Goal: Task Accomplishment & Management: Complete application form

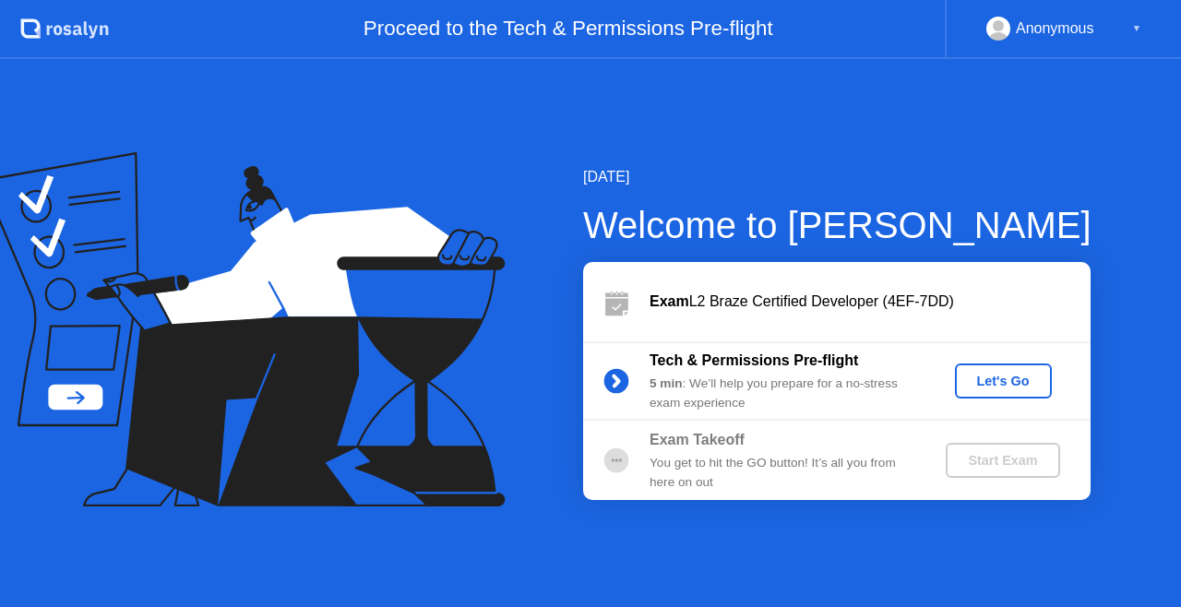
click at [998, 379] on div "Let's Go" at bounding box center [1003, 381] width 82 height 15
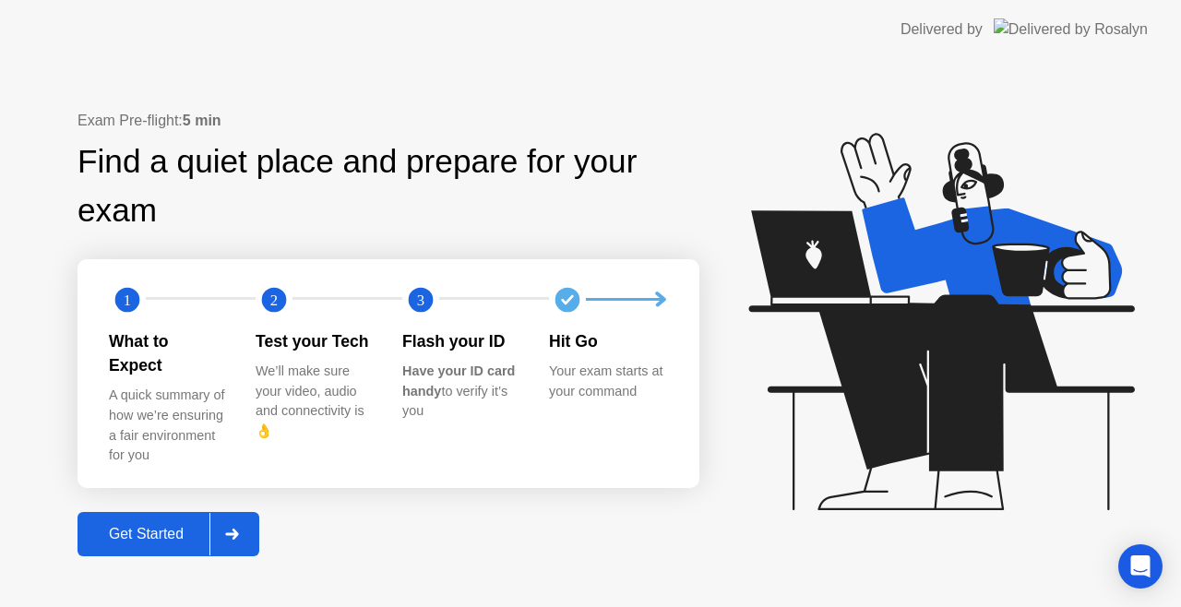
click at [242, 527] on div at bounding box center [231, 534] width 44 height 42
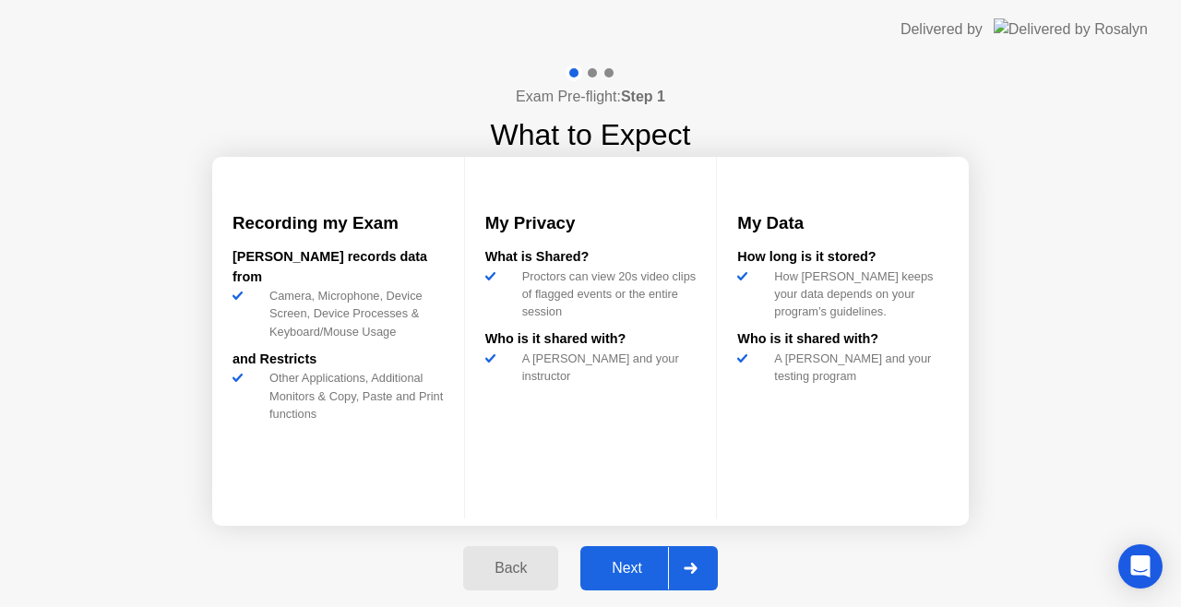
click at [691, 562] on div at bounding box center [690, 568] width 44 height 42
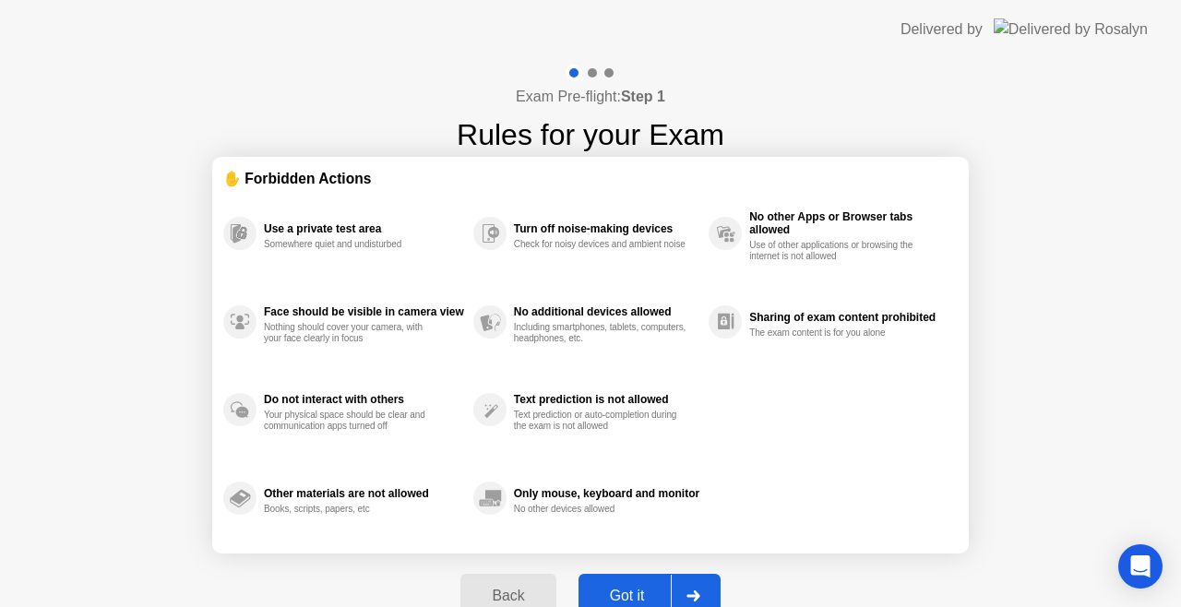
click at [697, 583] on div at bounding box center [693, 596] width 44 height 42
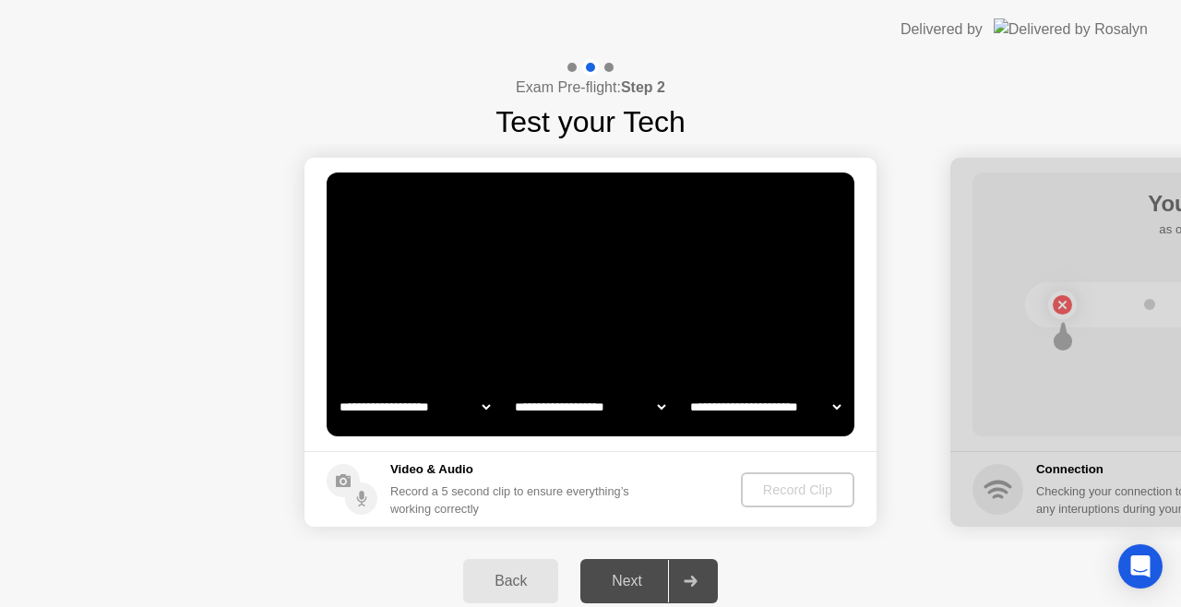
select select "**********"
select select "*******"
click at [791, 483] on div "Record Clip" at bounding box center [798, 489] width 99 height 15
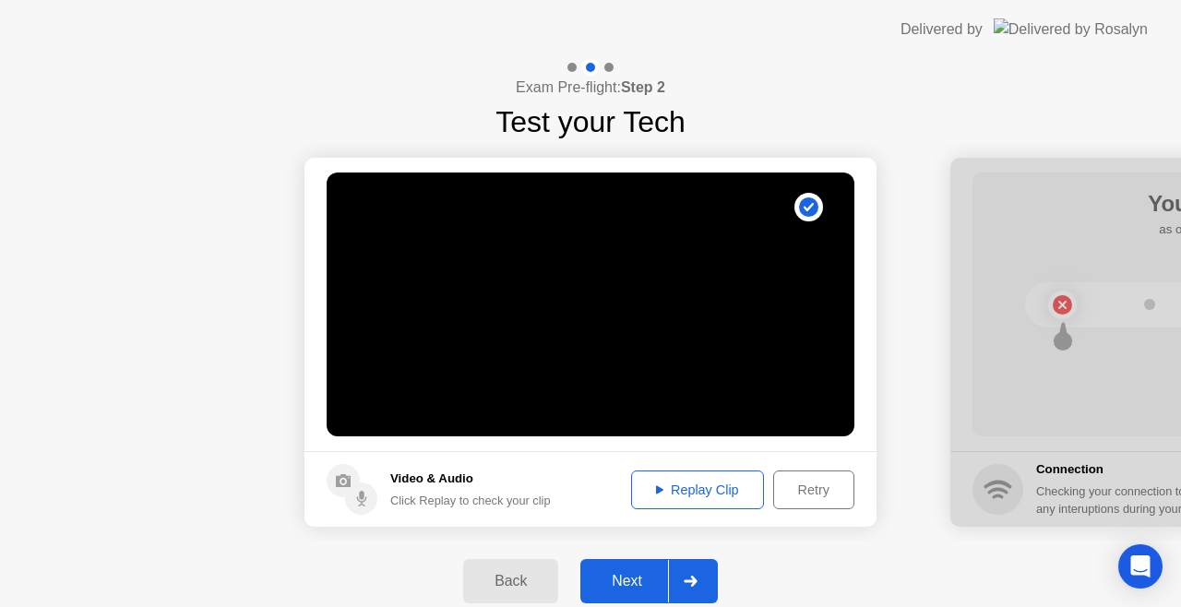
click at [700, 593] on div at bounding box center [690, 581] width 44 height 42
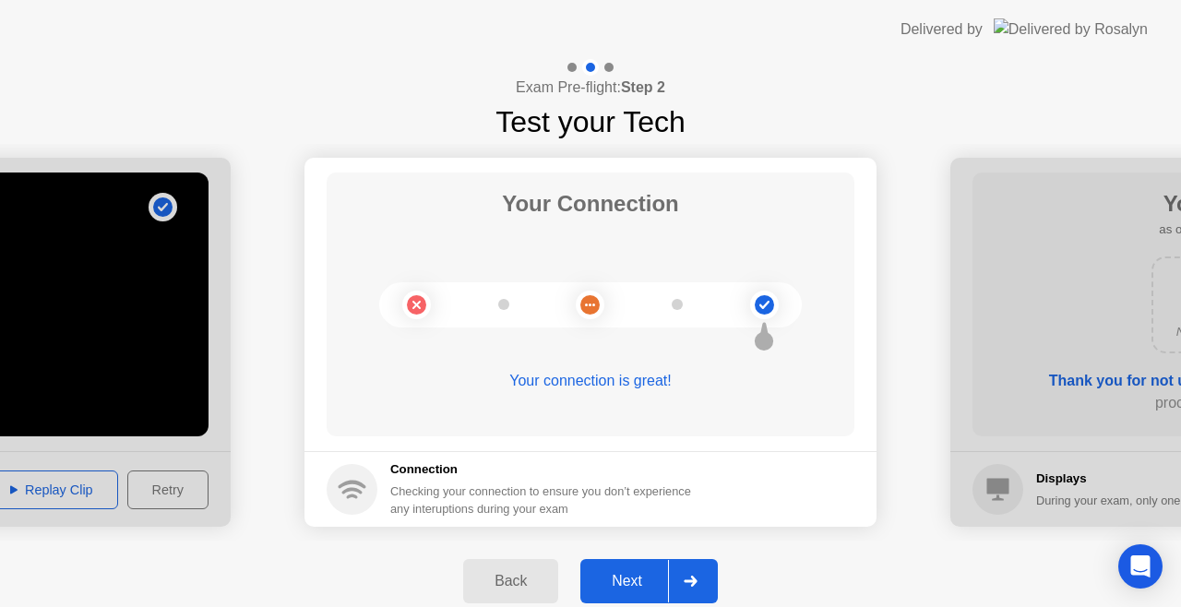
click at [700, 593] on div at bounding box center [690, 581] width 44 height 42
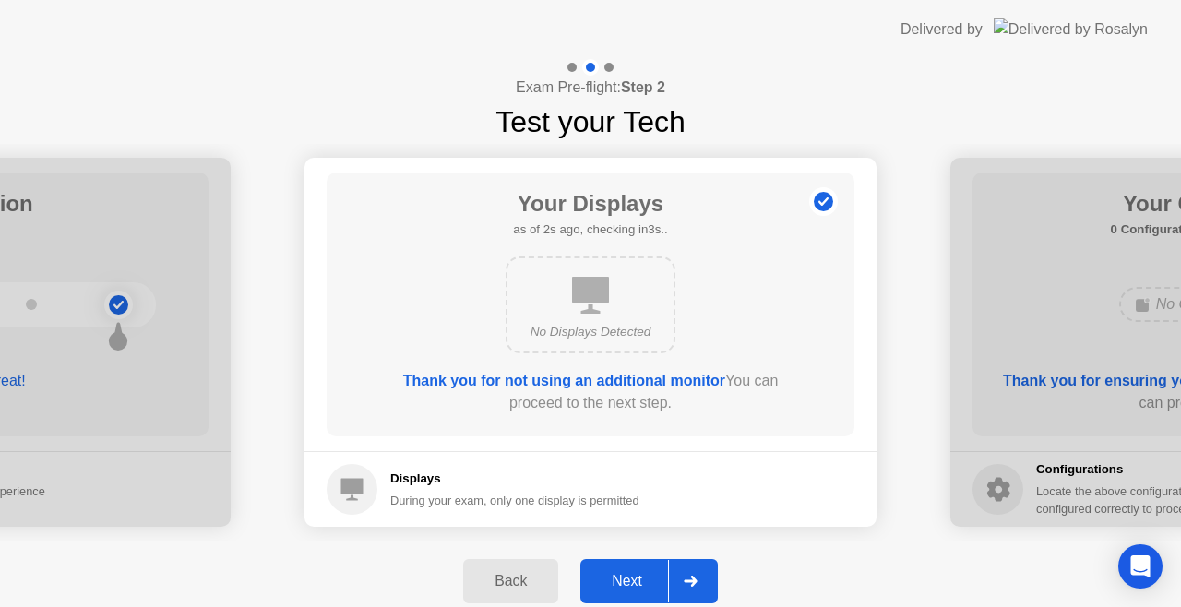
click at [700, 593] on div at bounding box center [690, 581] width 44 height 42
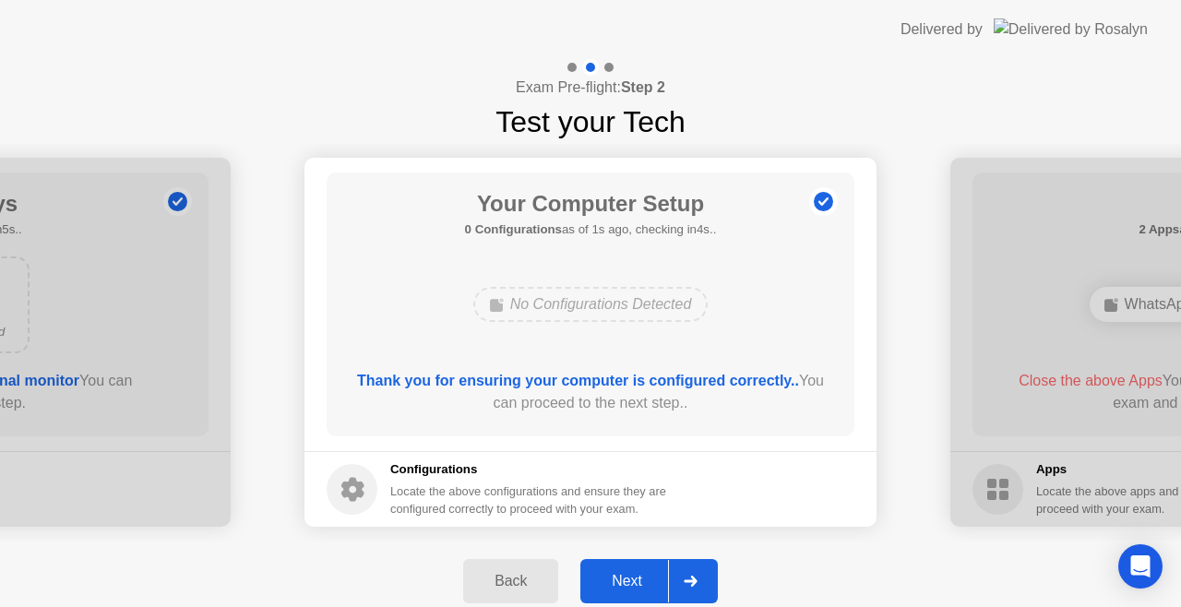
click at [700, 593] on div at bounding box center [690, 581] width 44 height 42
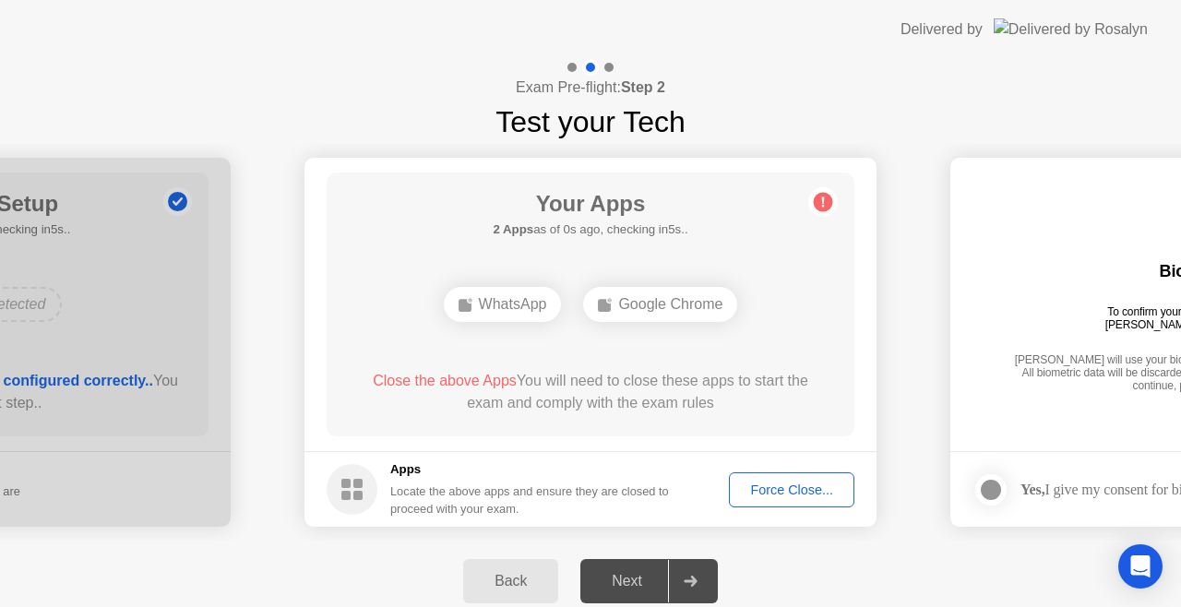
click at [775, 491] on div "Force Close..." at bounding box center [791, 489] width 113 height 15
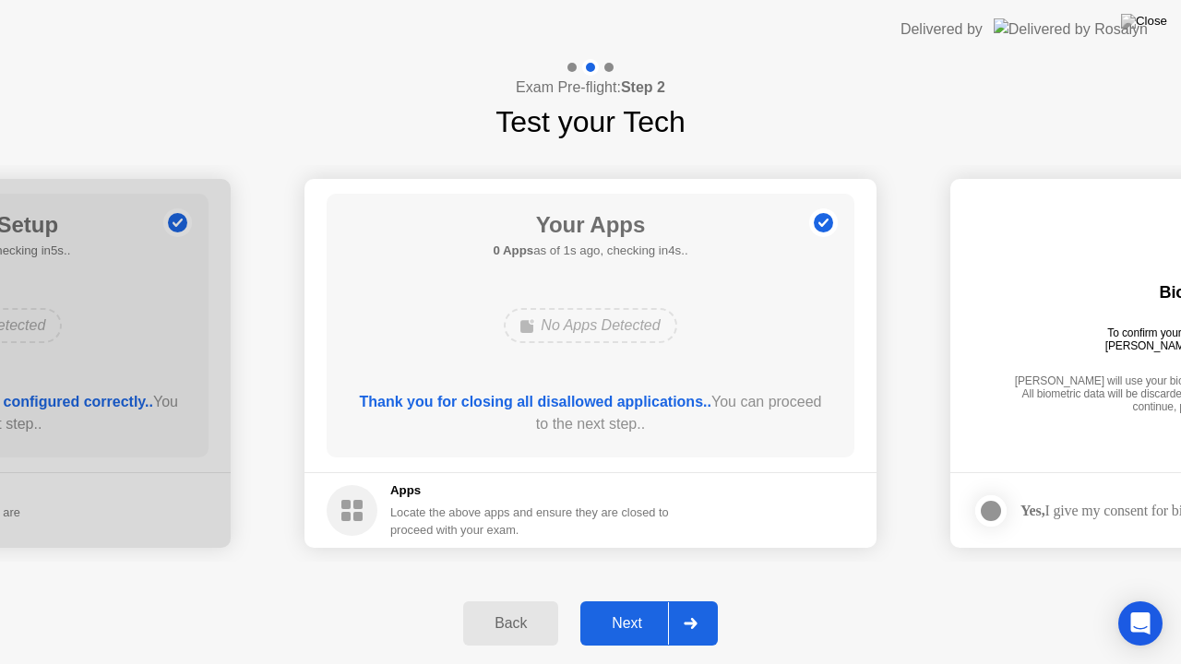
click at [690, 606] on icon at bounding box center [690, 623] width 13 height 11
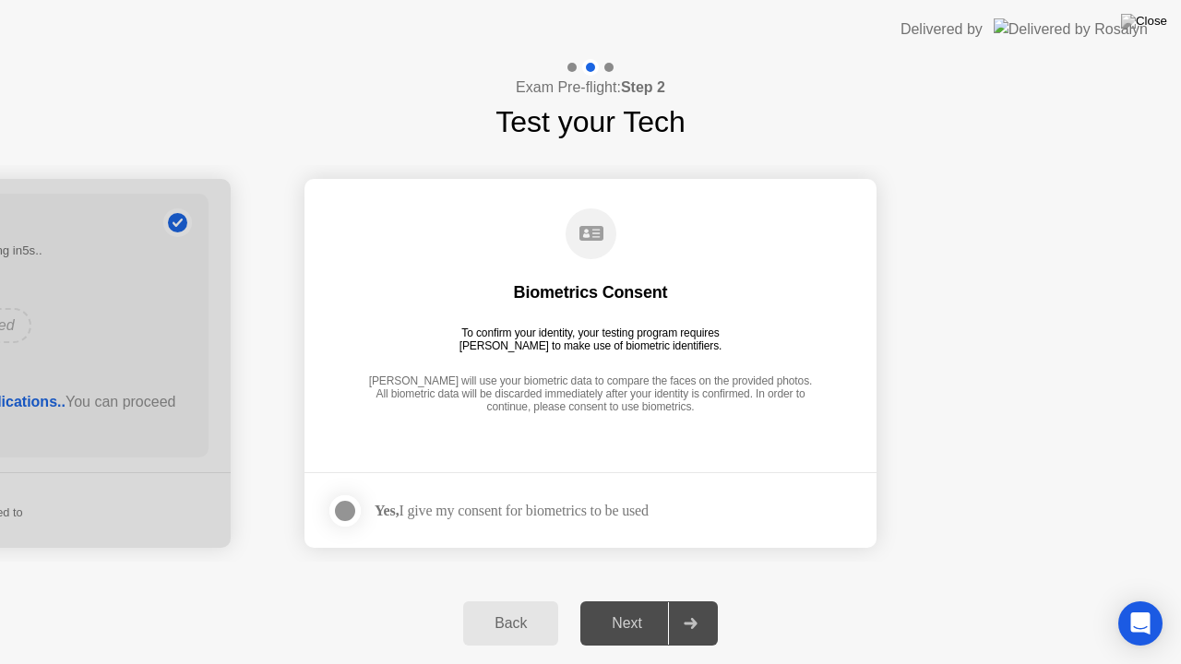
click at [336, 513] on div at bounding box center [345, 511] width 22 height 22
click at [690, 606] on div at bounding box center [690, 623] width 44 height 42
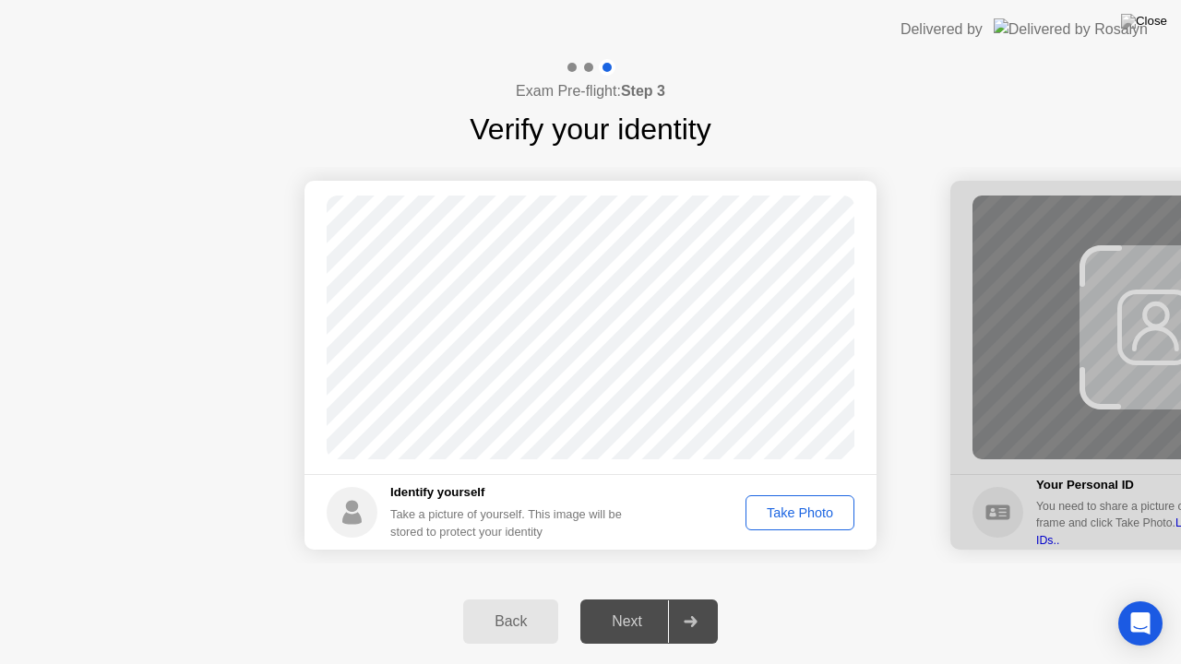
click at [775, 506] on div "Take Photo" at bounding box center [800, 513] width 96 height 15
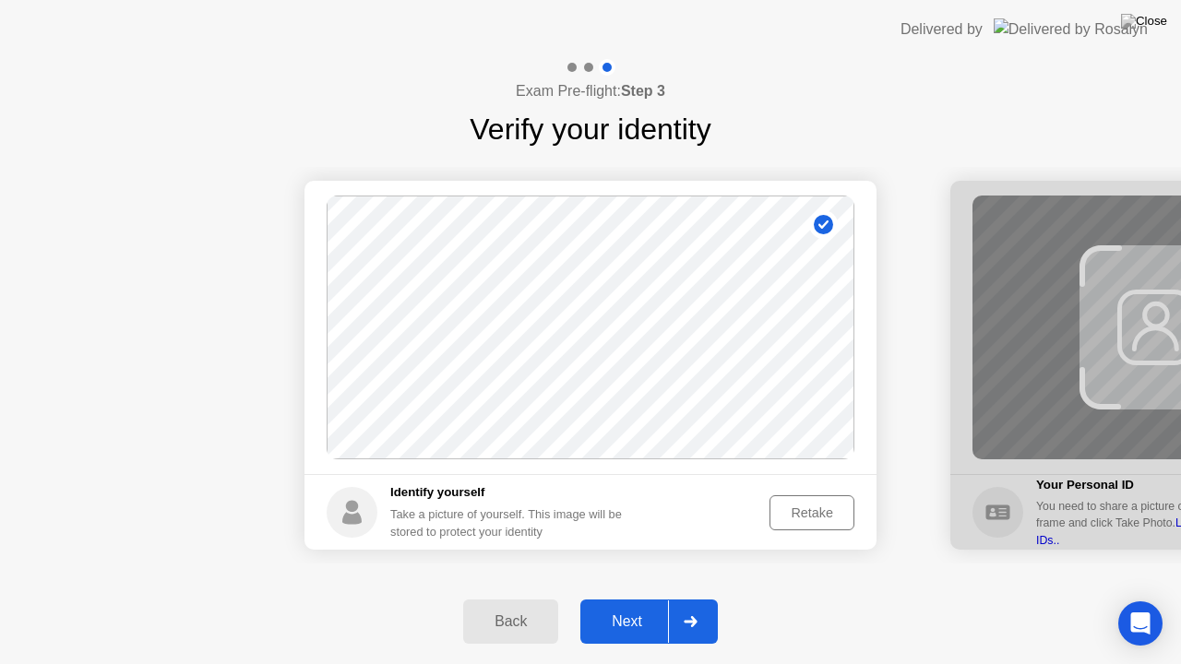
click at [695, 606] on div at bounding box center [690, 622] width 44 height 42
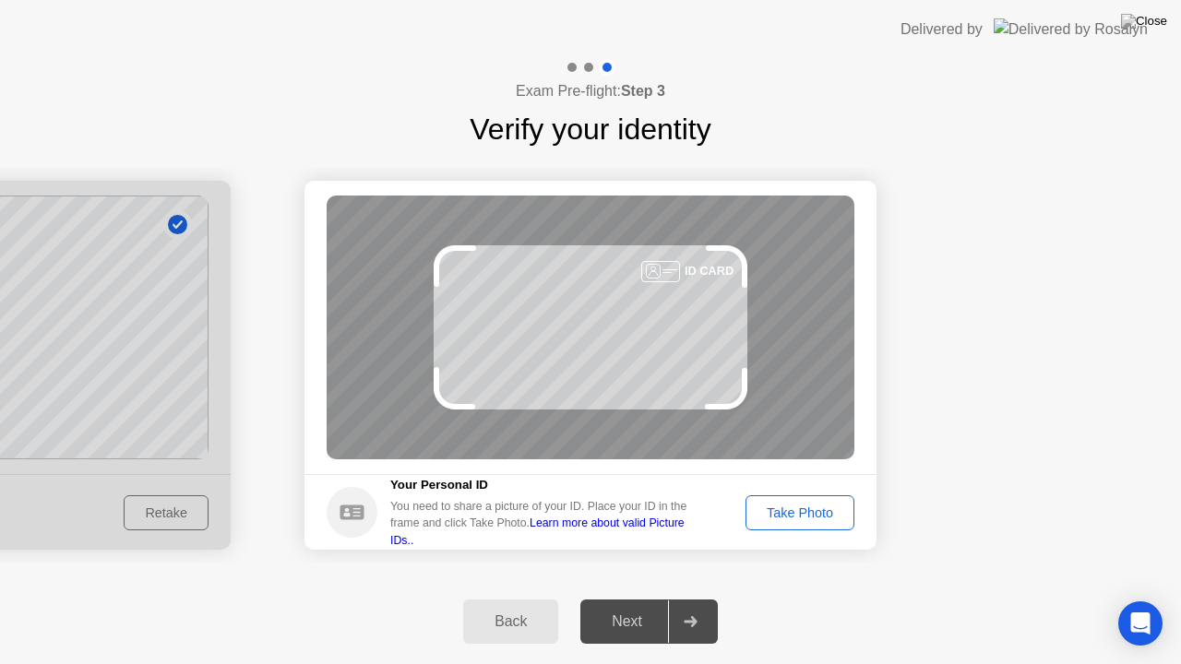
click at [785, 509] on div "Take Photo" at bounding box center [800, 513] width 96 height 15
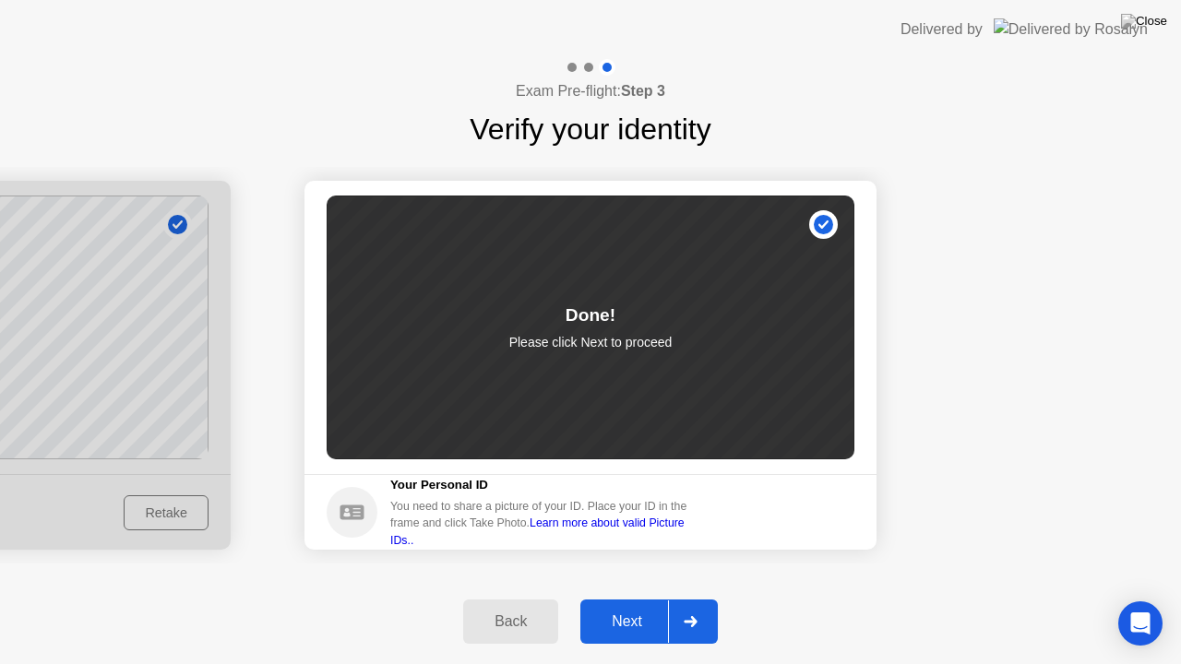
click at [679, 606] on div at bounding box center [690, 622] width 44 height 42
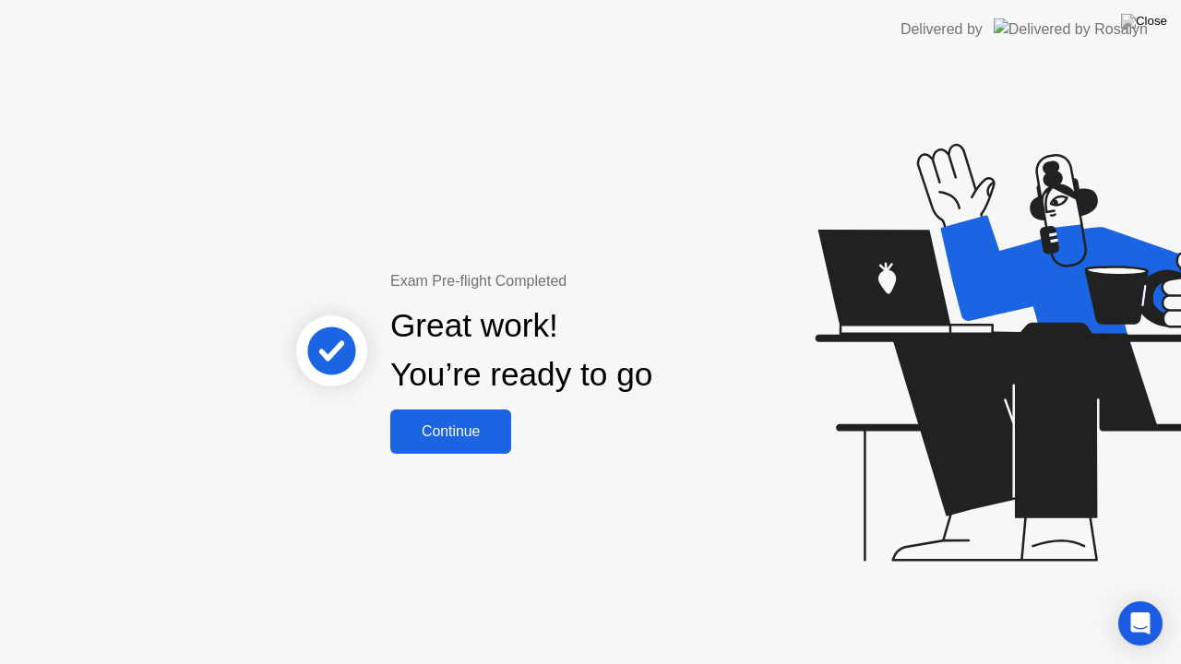
click at [461, 440] on div "Continue" at bounding box center [451, 431] width 110 height 17
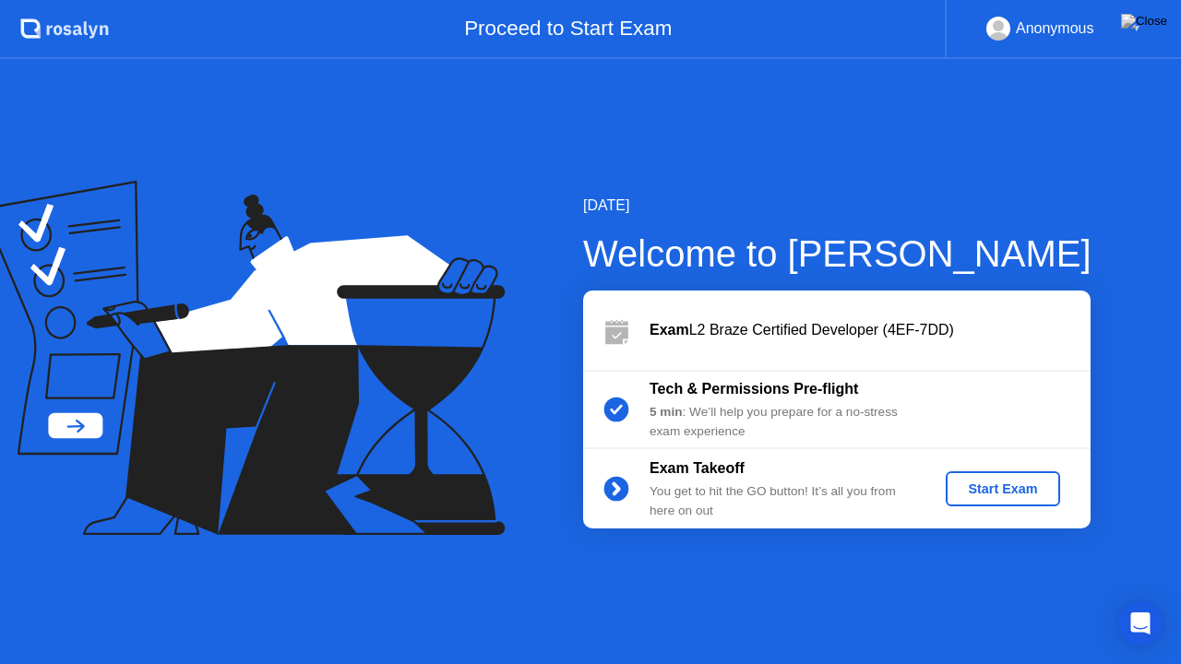
click at [1009, 485] on div "Start Exam" at bounding box center [1002, 489] width 99 height 15
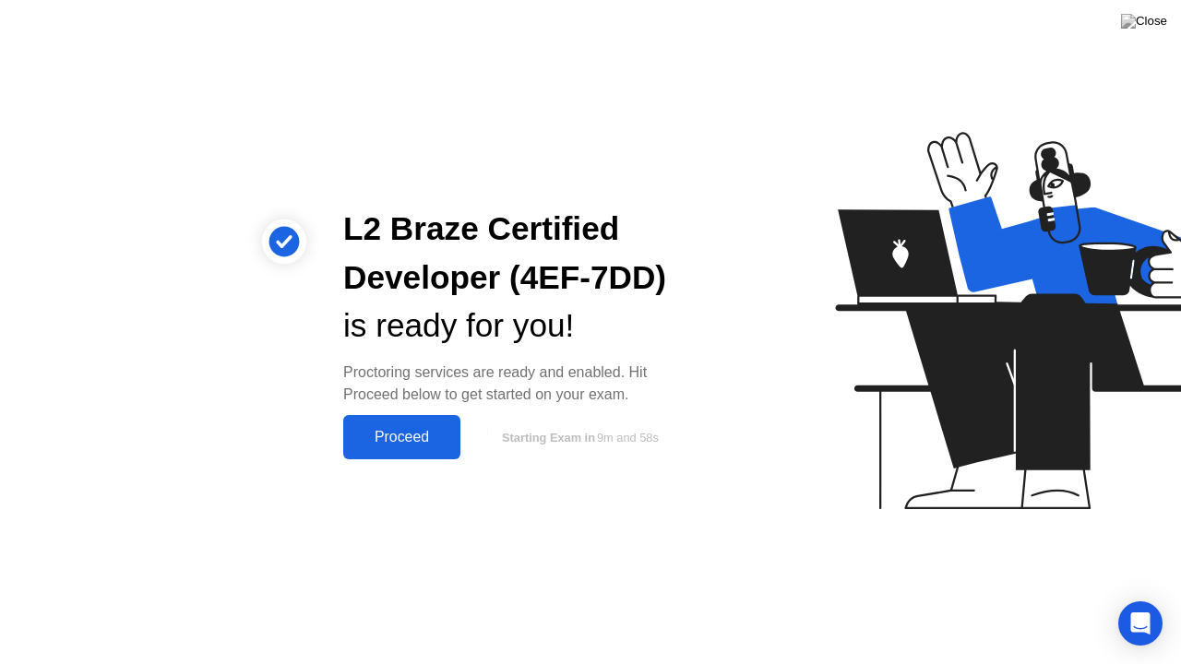
click at [435, 434] on div "Proceed" at bounding box center [402, 437] width 106 height 17
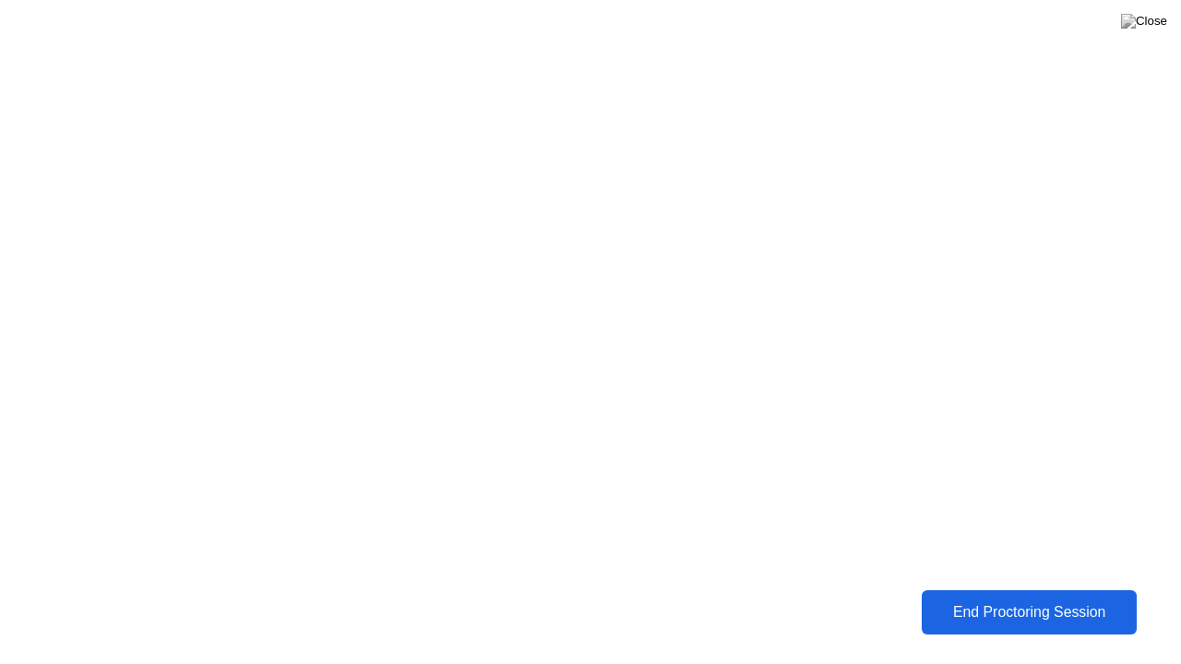
click at [1021, 604] on div "End Proctoring Session" at bounding box center [1028, 612] width 205 height 17
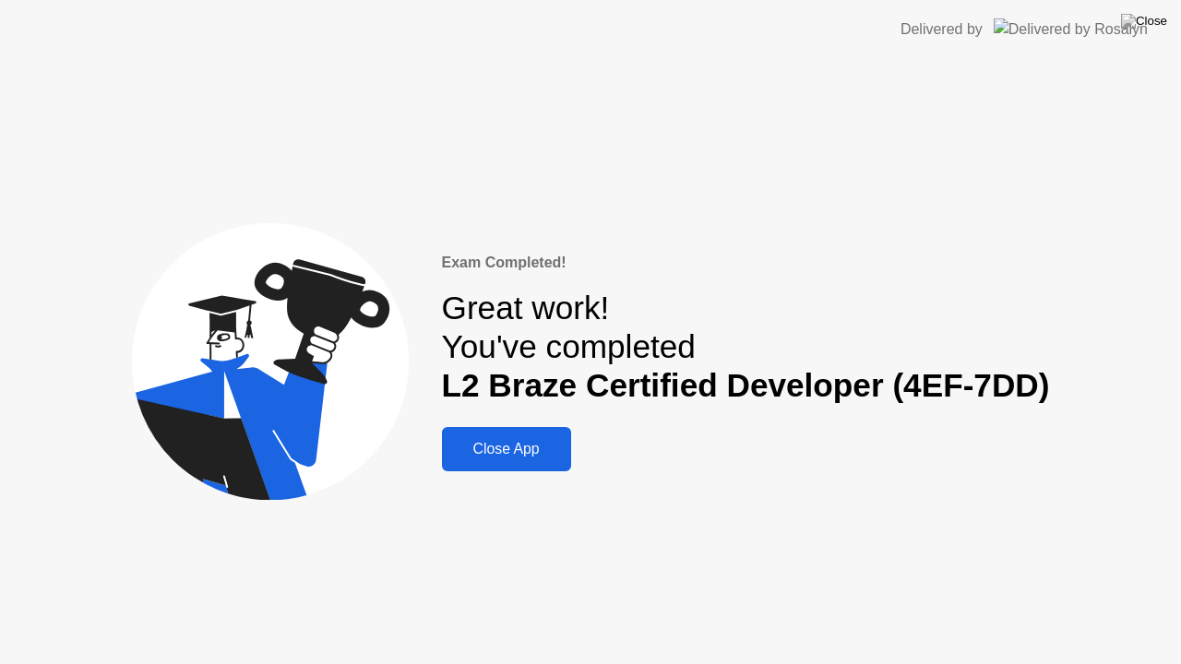
click at [533, 441] on div "Close App" at bounding box center [506, 449] width 118 height 17
